Goal: Task Accomplishment & Management: Manage account settings

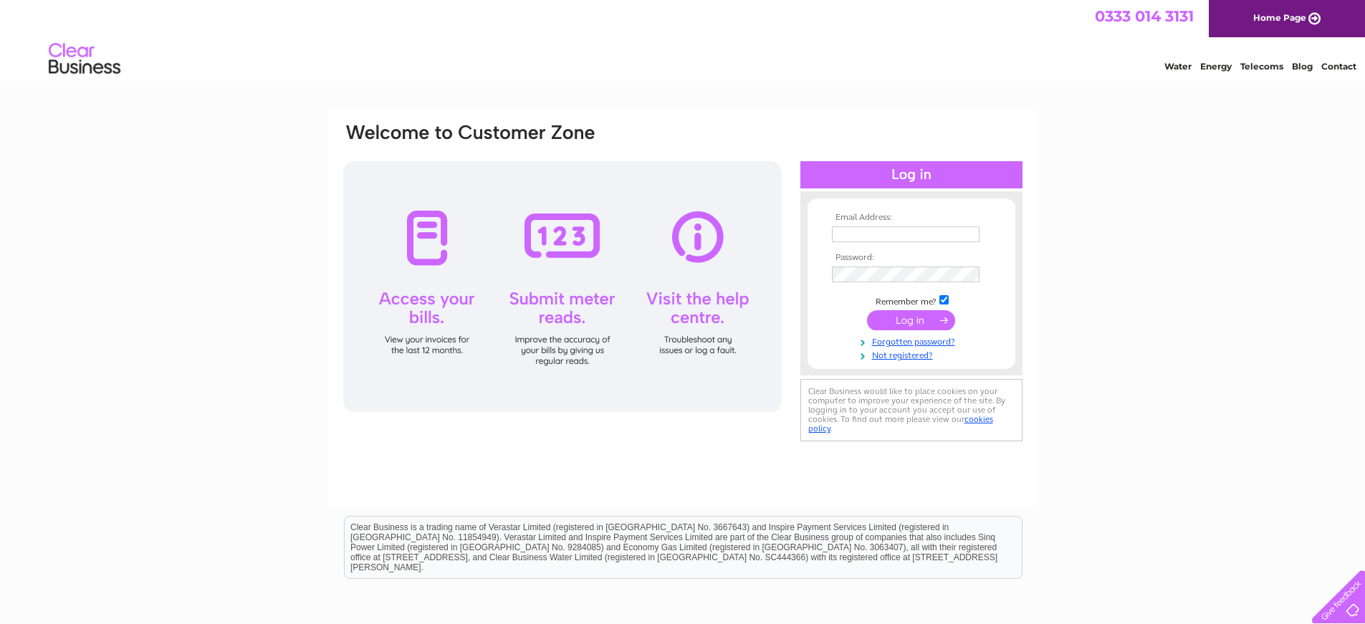
type input "jeanelle.mcphie@btinternet.com"
click at [924, 321] on input "submit" at bounding box center [911, 320] width 88 height 20
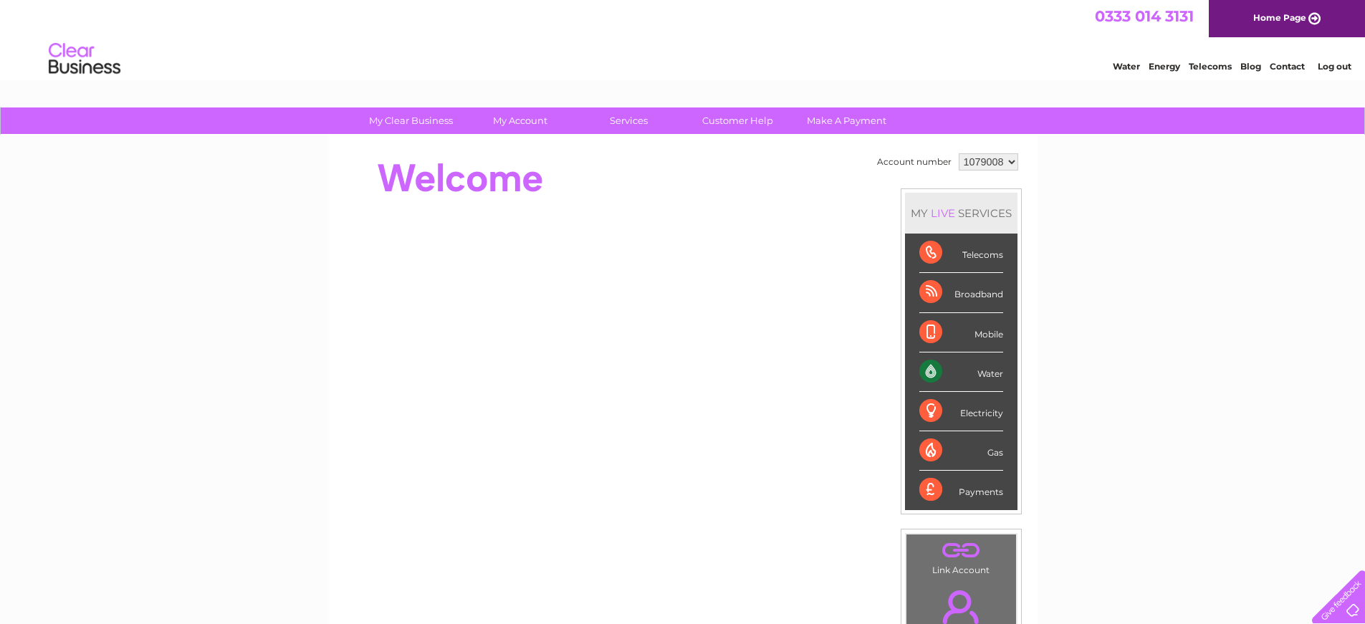
click at [957, 585] on link "." at bounding box center [961, 607] width 102 height 50
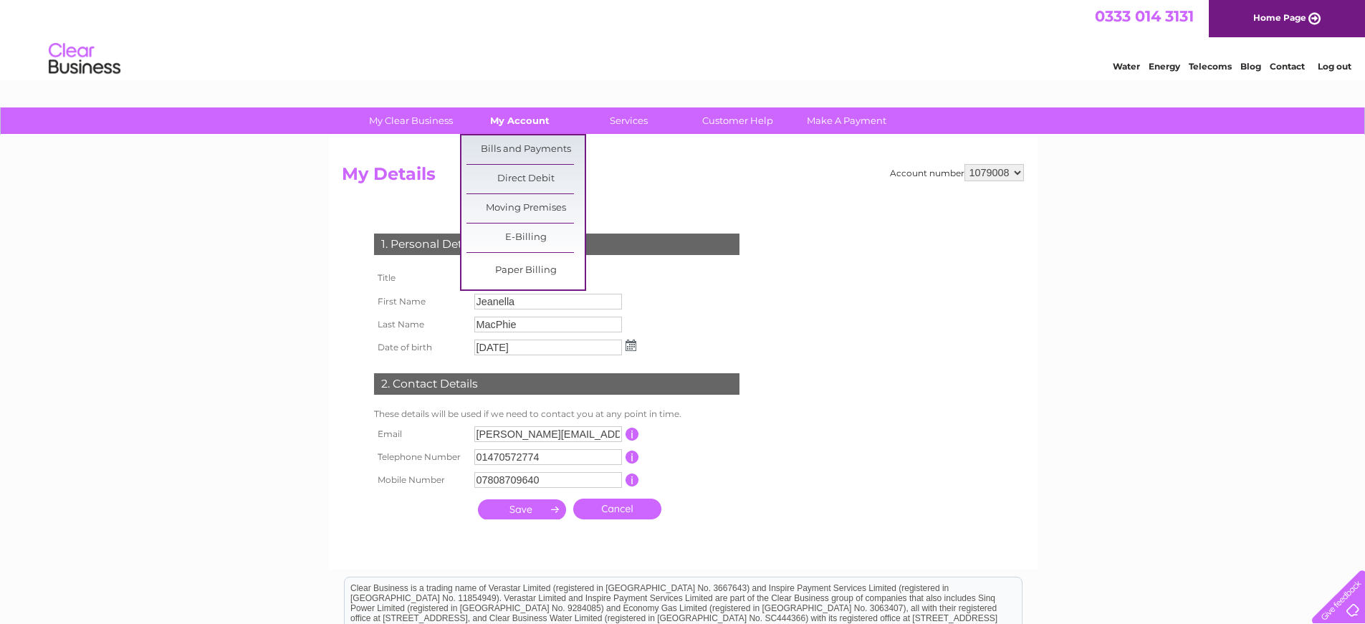
click at [509, 118] on link "My Account" at bounding box center [520, 120] width 118 height 27
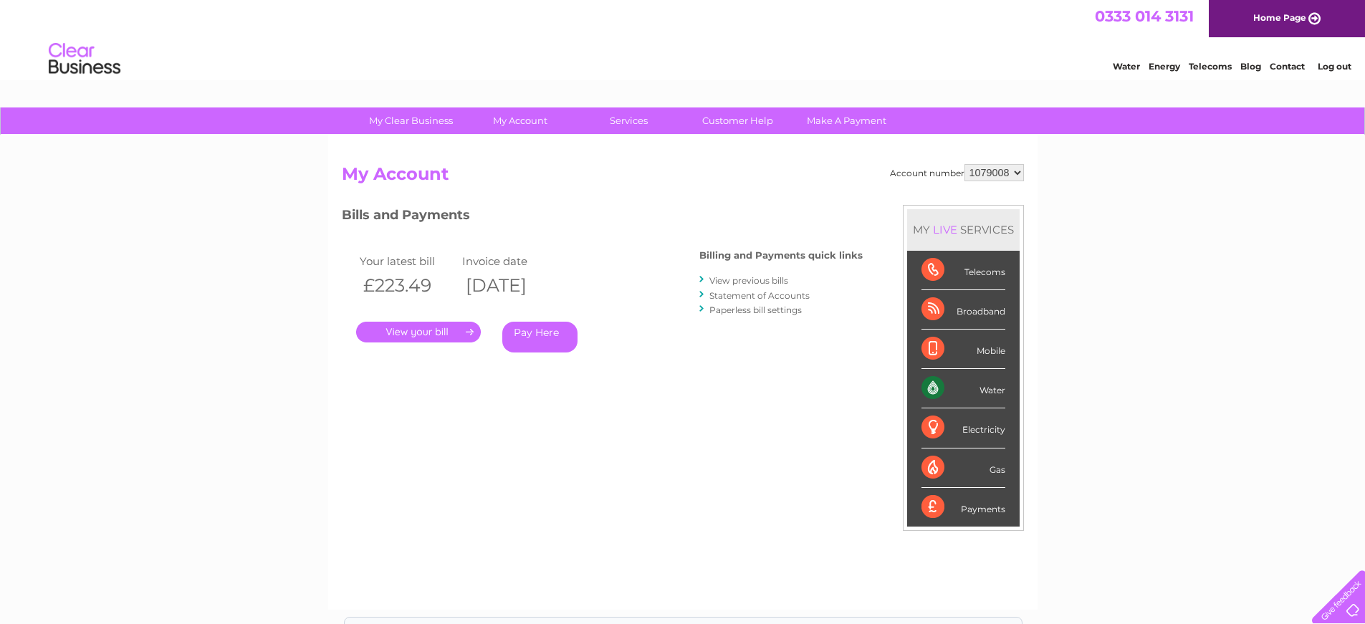
click at [459, 330] on link "." at bounding box center [418, 332] width 125 height 21
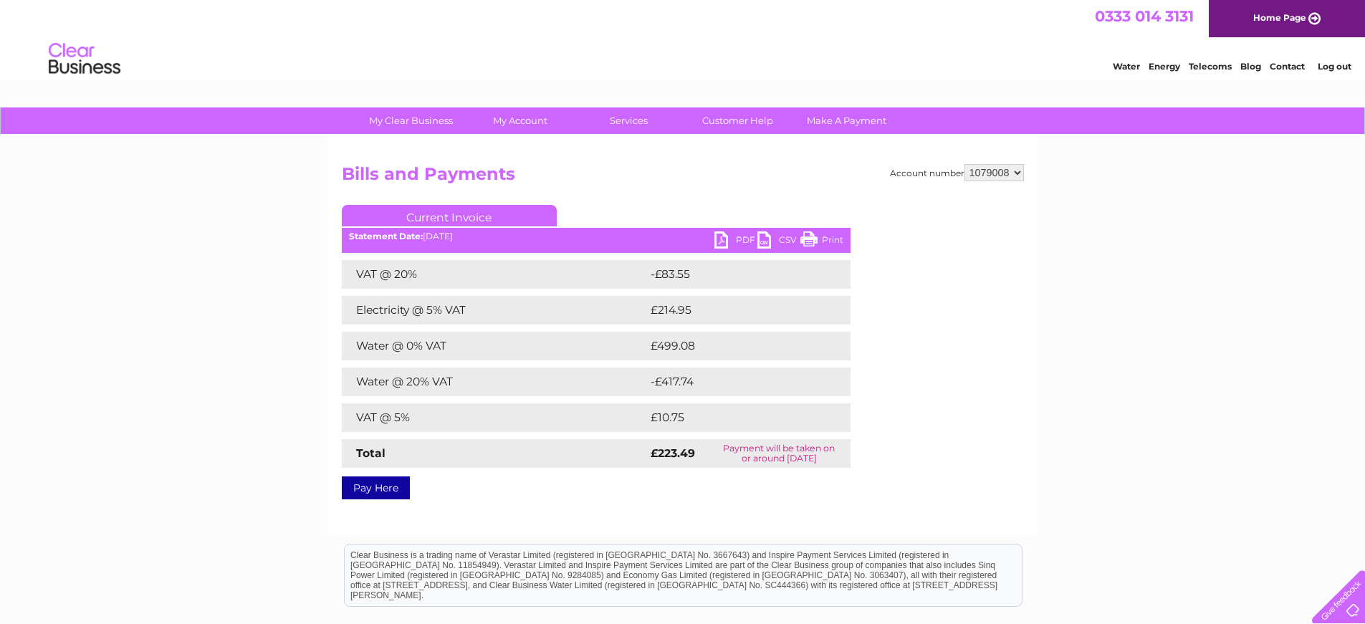
click at [726, 241] on link "PDF" at bounding box center [735, 241] width 43 height 21
drag, startPoint x: 814, startPoint y: 241, endPoint x: 1066, endPoint y: 25, distance: 332.3
click at [814, 241] on link "Print" at bounding box center [821, 241] width 43 height 21
